Goal: Task Accomplishment & Management: Manage account settings

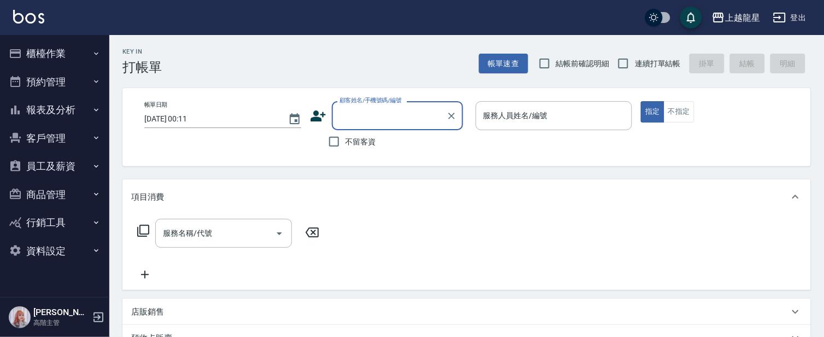
click at [37, 165] on button "員工及薪資" at bounding box center [54, 166] width 101 height 28
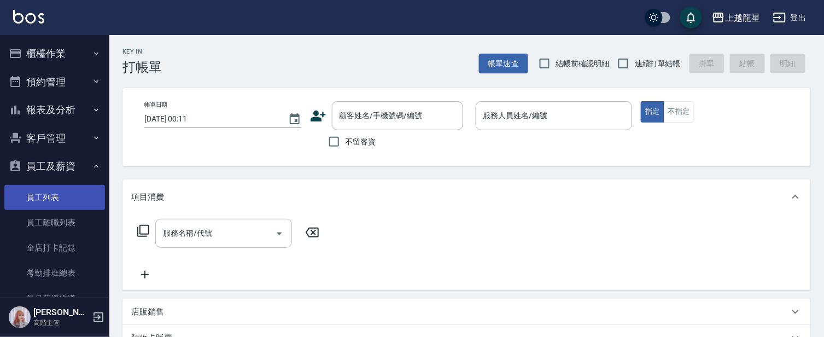
click at [61, 198] on link "員工列表" at bounding box center [54, 197] width 101 height 25
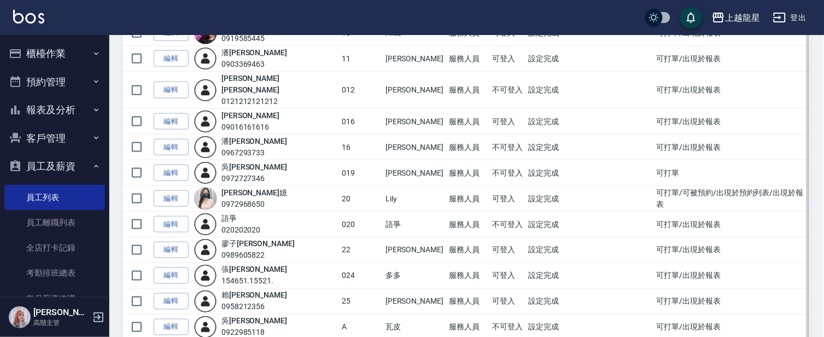
scroll to position [303, 0]
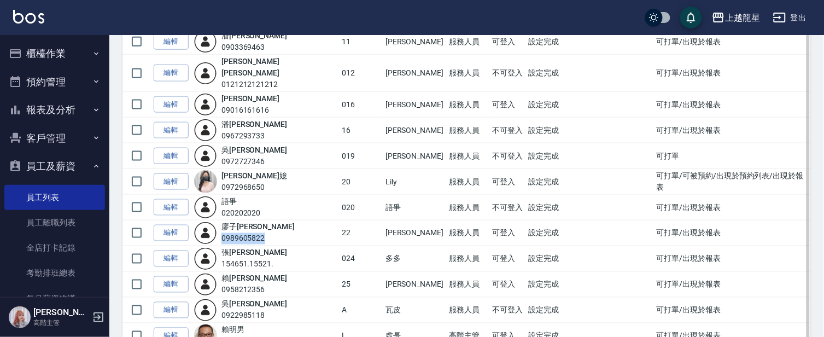
drag, startPoint x: 226, startPoint y: 227, endPoint x: 274, endPoint y: 227, distance: 48.1
click at [274, 227] on div "[PERSON_NAME]0989605822" at bounding box center [265, 232] width 142 height 23
copy div "0989605822"
click at [172, 225] on link "編輯" at bounding box center [171, 233] width 35 height 17
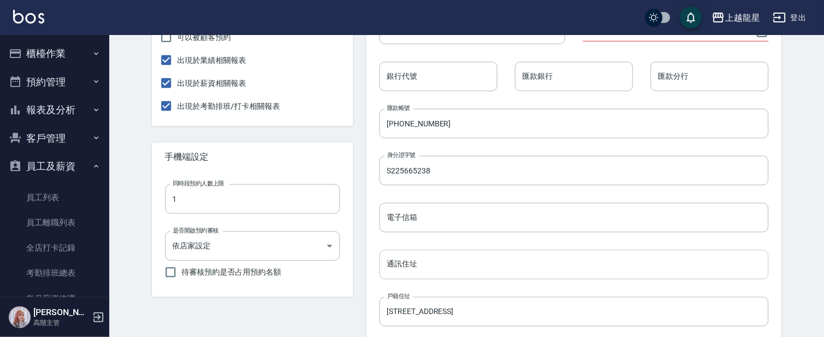
scroll to position [292, 0]
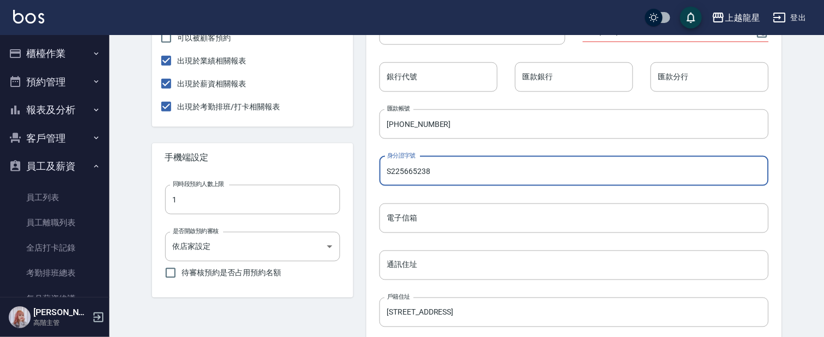
drag, startPoint x: 434, startPoint y: 173, endPoint x: 342, endPoint y: 198, distance: 96.2
click at [334, 183] on div "[PERSON_NAME] 服務人員 無綁定 設置 出現於打單 出現於預約列表 可以被顧客預約 出現於業績相關報表 出現於薪資相關報表 出現於考勤排班/打卡…" at bounding box center [460, 190] width 643 height 752
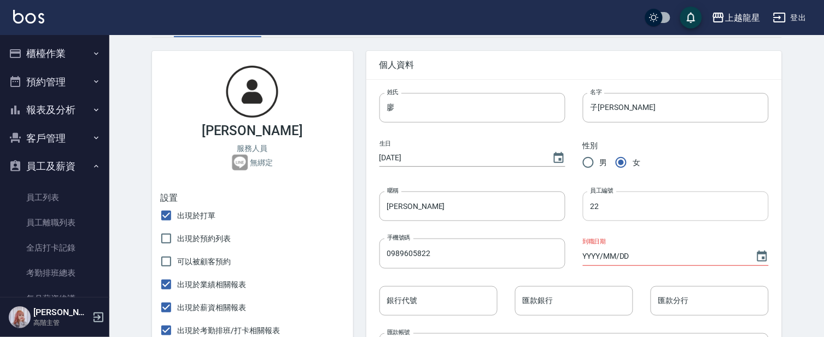
scroll to position [49, 0]
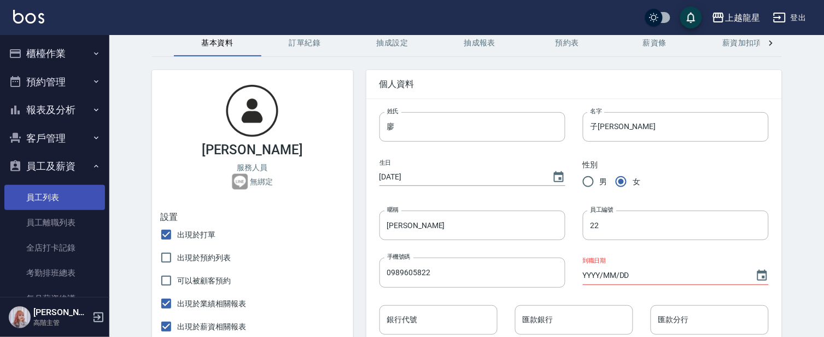
click at [43, 204] on link "員工列表" at bounding box center [54, 197] width 101 height 25
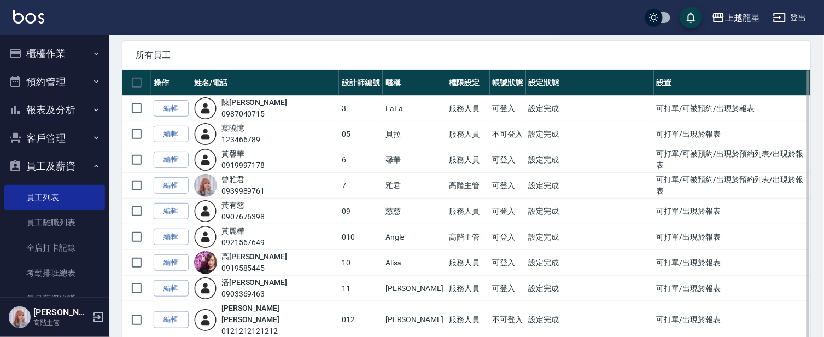
scroll to position [121, 0]
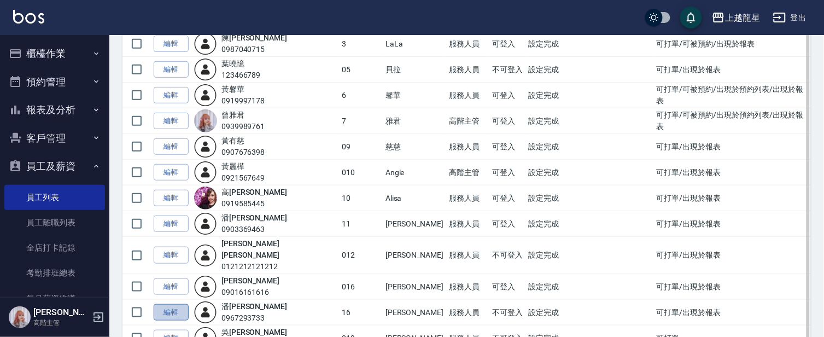
click at [175, 304] on link "編輯" at bounding box center [171, 312] width 35 height 17
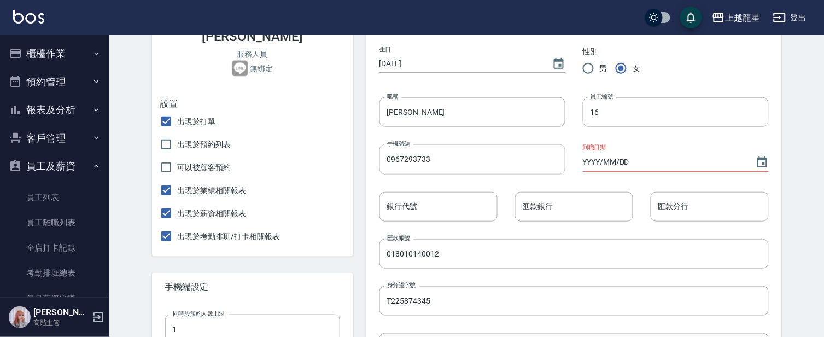
scroll to position [182, 0]
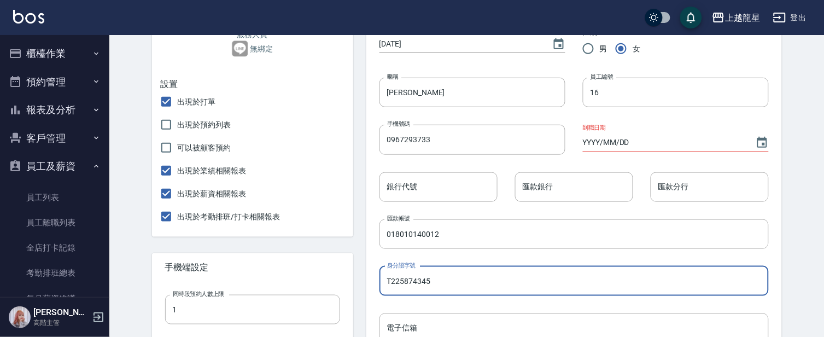
drag, startPoint x: 438, startPoint y: 279, endPoint x: 311, endPoint y: 290, distance: 126.7
click at [311, 290] on div "[PERSON_NAME] 服務人員 無綁定 設置 出現於打單 出現於預約列表 可以被顧客預約 出現於業績相關報表 出現於薪資相關報表 出現於考勤排班/打卡…" at bounding box center [460, 300] width 643 height 752
